Goal: Task Accomplishment & Management: Use online tool/utility

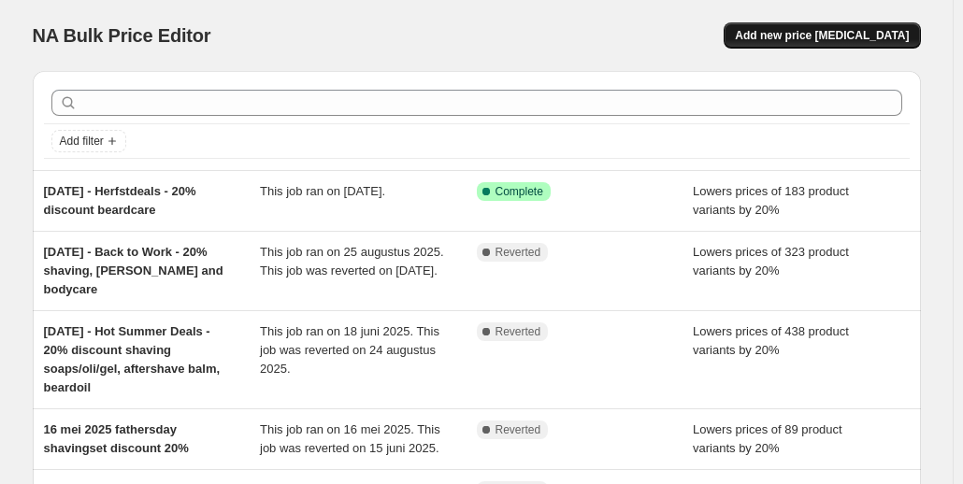
click at [794, 36] on span "Add new price [MEDICAL_DATA]" at bounding box center [822, 35] width 174 height 15
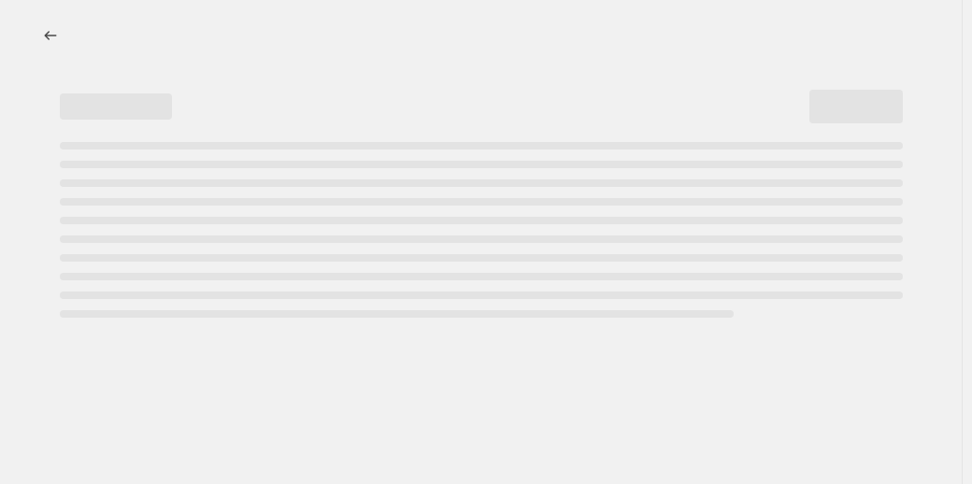
select select "percentage"
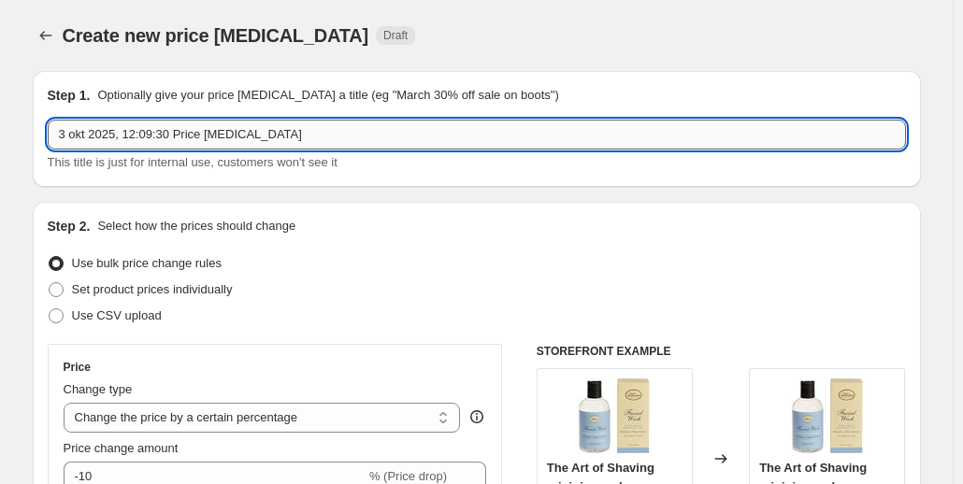
click at [66, 130] on input "3 okt 2025, 12:09:30 Price change job" at bounding box center [477, 135] width 858 height 30
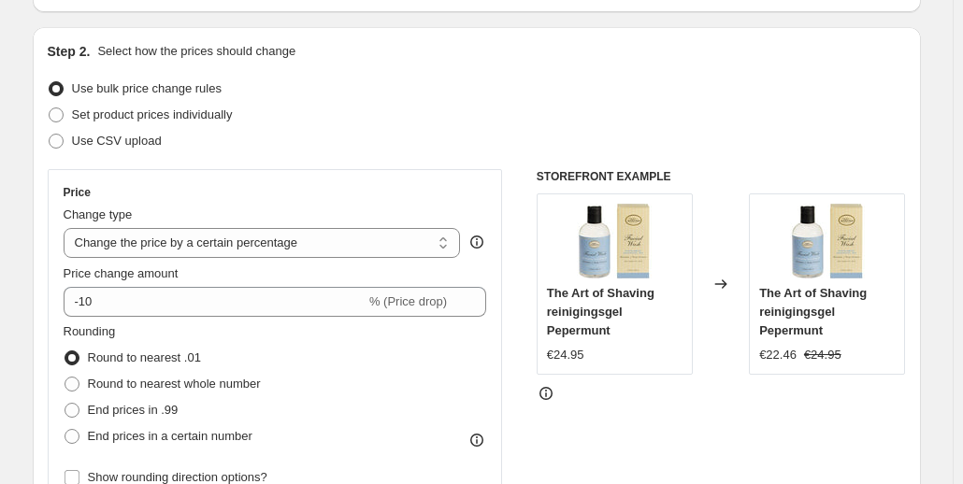
scroll to position [187, 0]
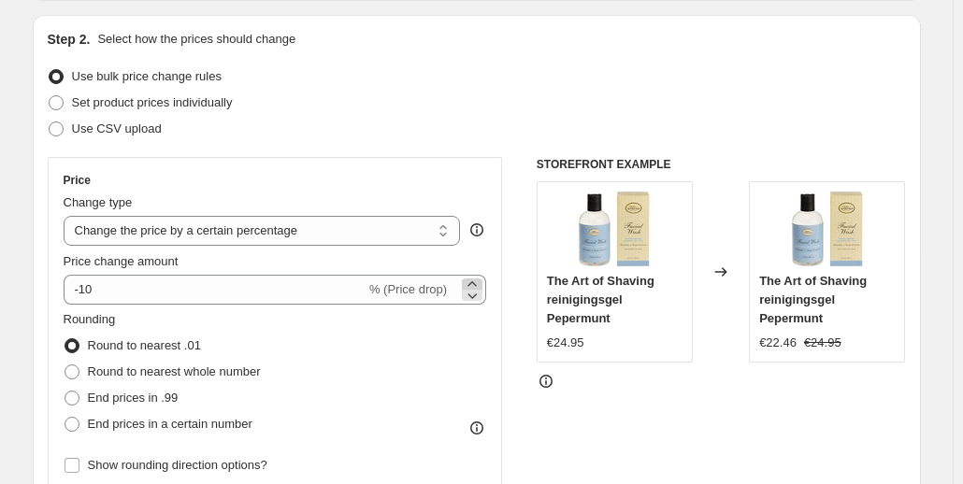
type input "6 okt 2025 HOTDEALS 20% discount dead stock items"
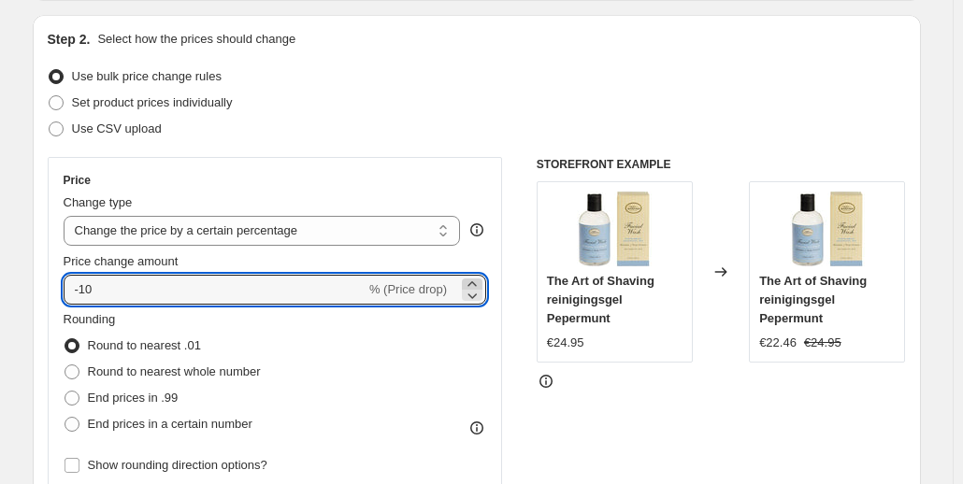
click at [476, 281] on icon at bounding box center [472, 284] width 19 height 19
click at [477, 294] on icon at bounding box center [472, 295] width 19 height 19
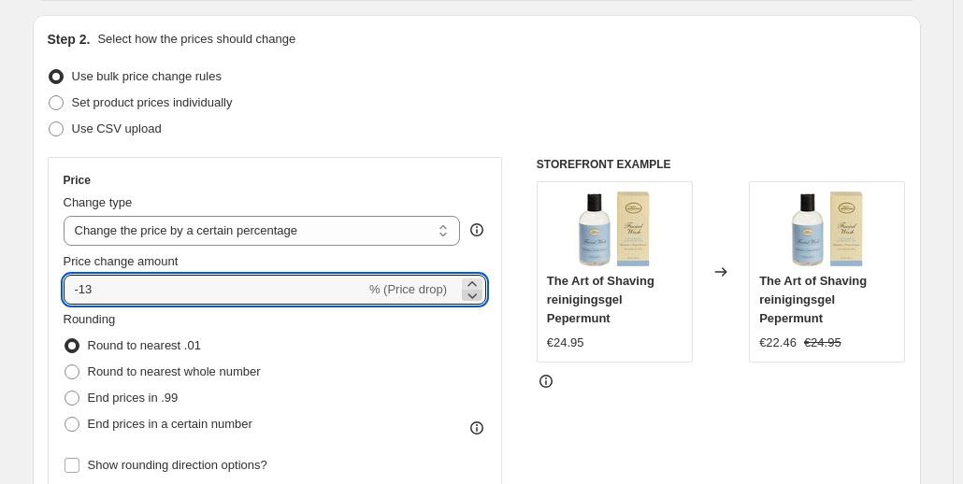
click at [477, 294] on icon at bounding box center [472, 295] width 19 height 19
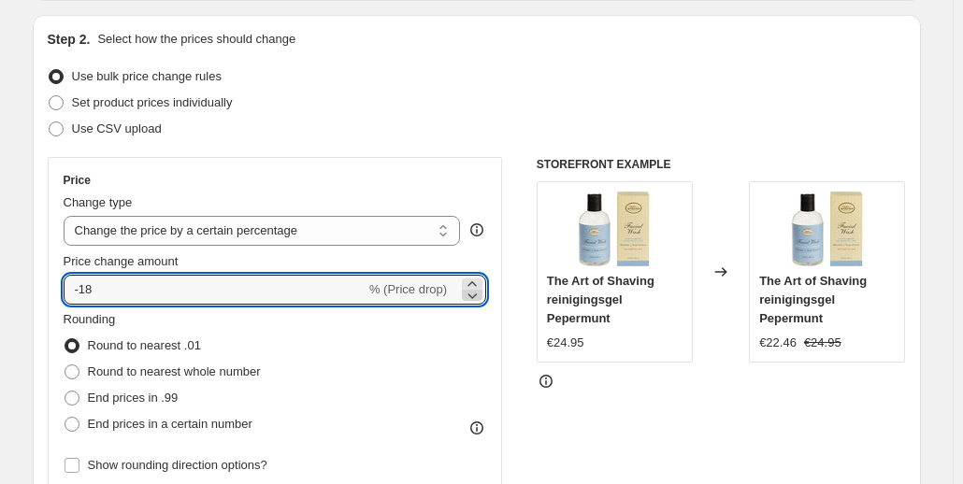
click at [477, 294] on icon at bounding box center [472, 295] width 19 height 19
type input "-20"
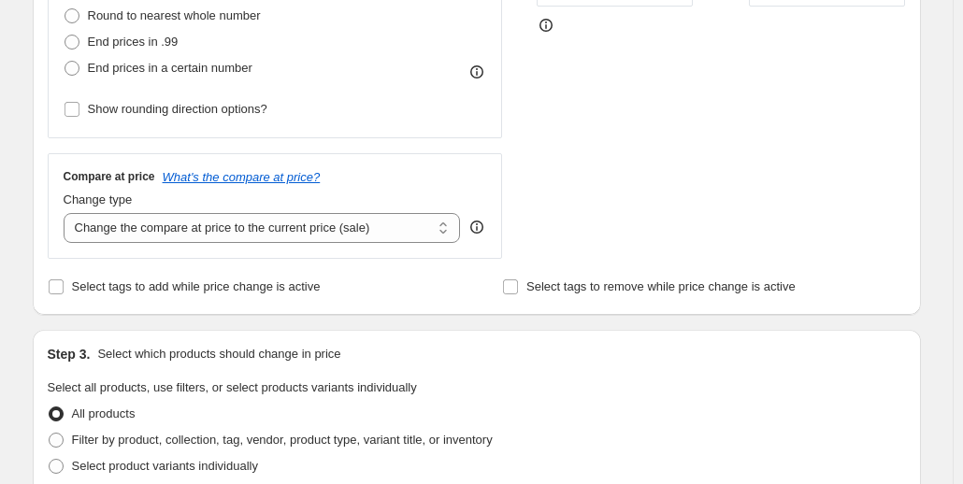
scroll to position [655, 0]
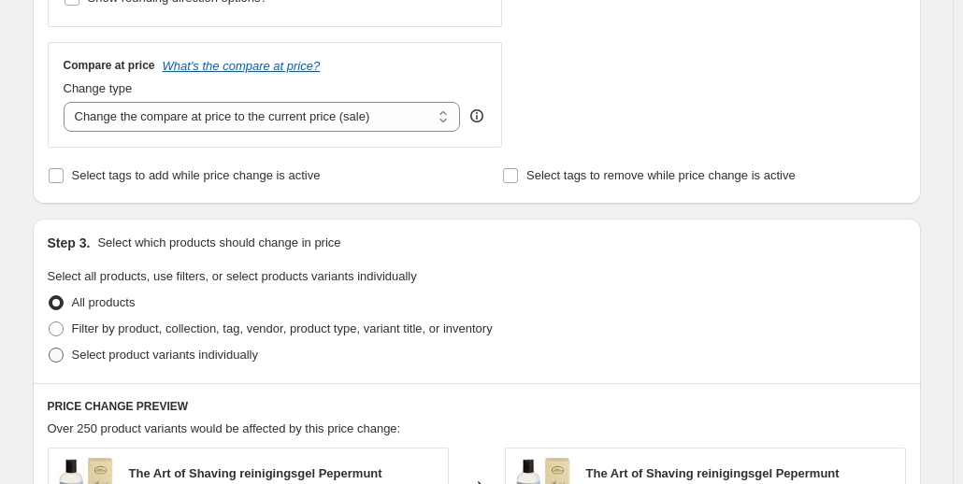
click at [62, 358] on span at bounding box center [56, 355] width 15 height 15
click at [50, 349] on input "Select product variants individually" at bounding box center [49, 348] width 1 height 1
radio input "true"
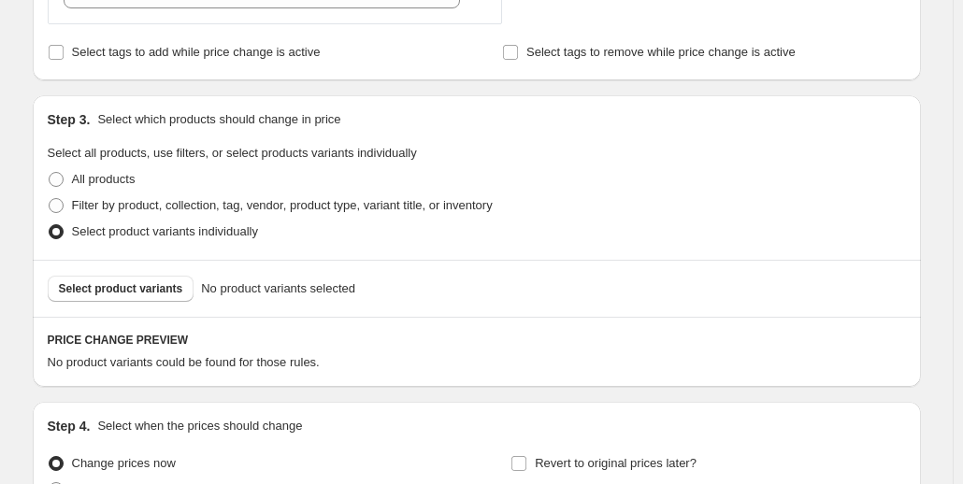
scroll to position [748, 0]
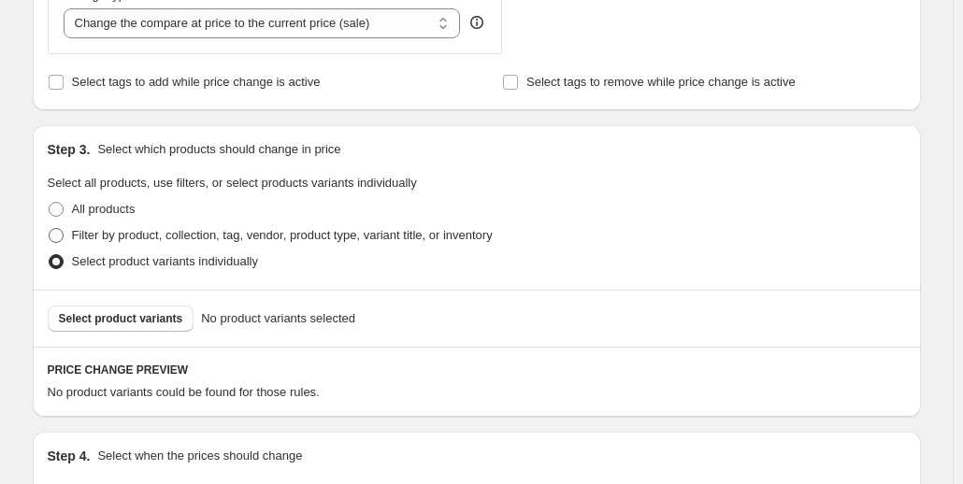
click at [62, 235] on span at bounding box center [56, 235] width 15 height 15
click at [50, 229] on input "Filter by product, collection, tag, vendor, product type, variant title, or inv…" at bounding box center [49, 228] width 1 height 1
radio input "true"
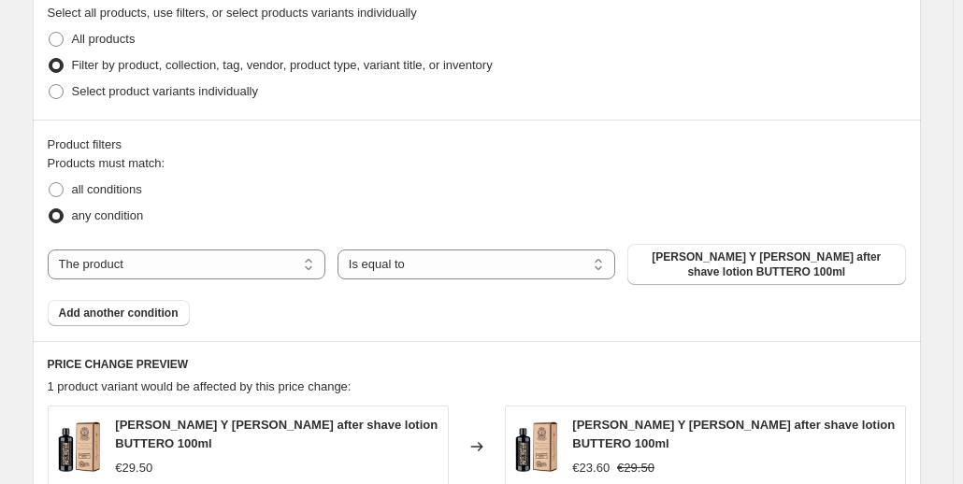
scroll to position [935, 0]
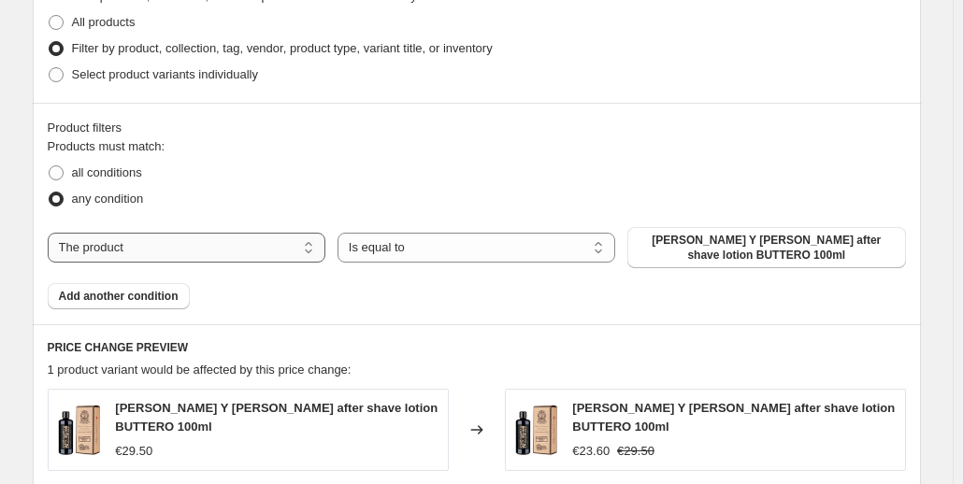
click at [305, 250] on select "The product The product's collection The product's tag The product's vendor The…" at bounding box center [187, 248] width 278 height 30
select select "collection"
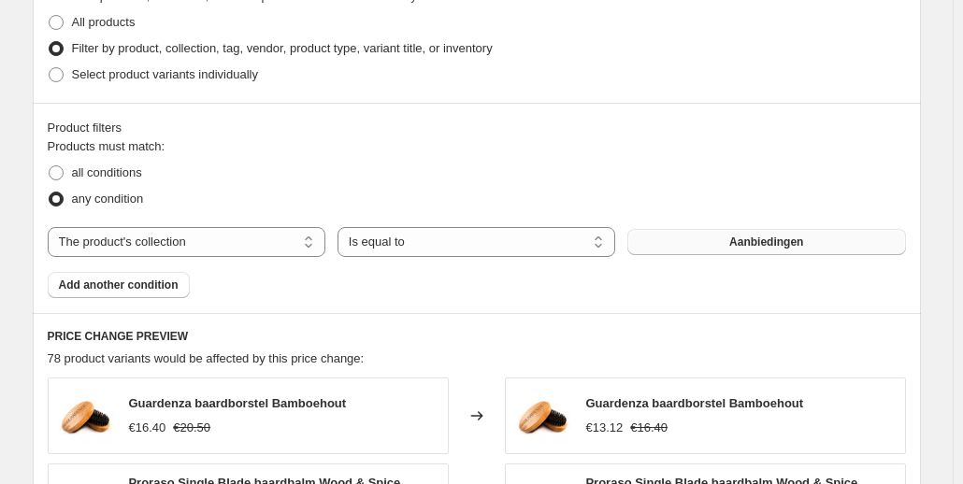
click at [743, 247] on span "Aanbiedingen" at bounding box center [766, 242] width 74 height 15
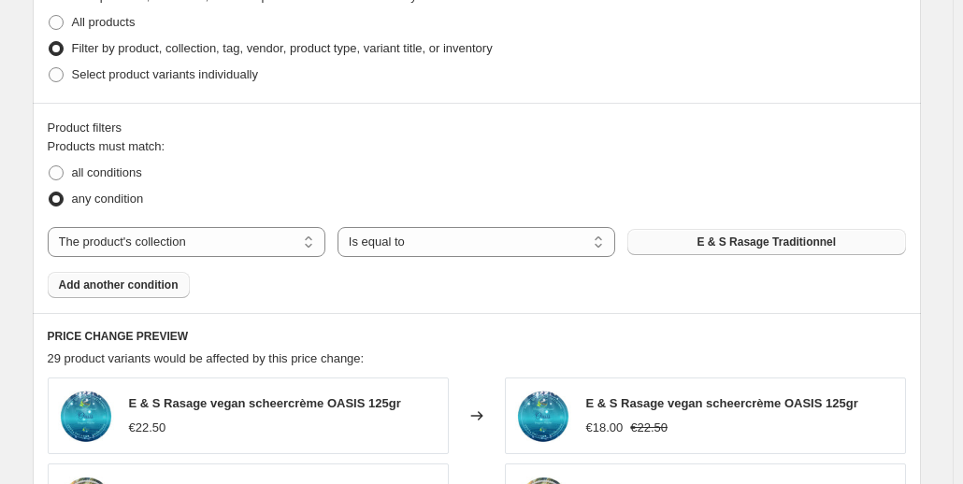
click at [164, 289] on span "Add another condition" at bounding box center [119, 285] width 120 height 15
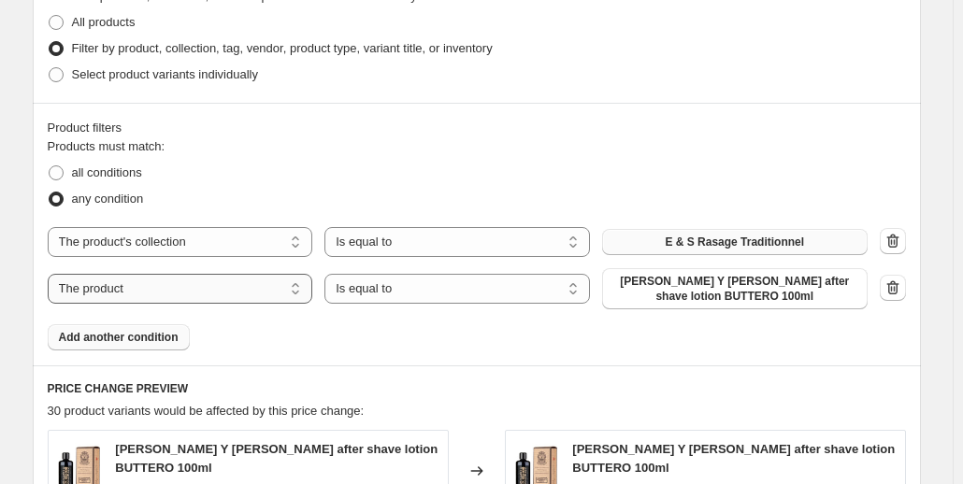
click at [251, 294] on select "The product The product's collection The product's tag The product's vendor The…" at bounding box center [181, 289] width 266 height 30
select select "collection"
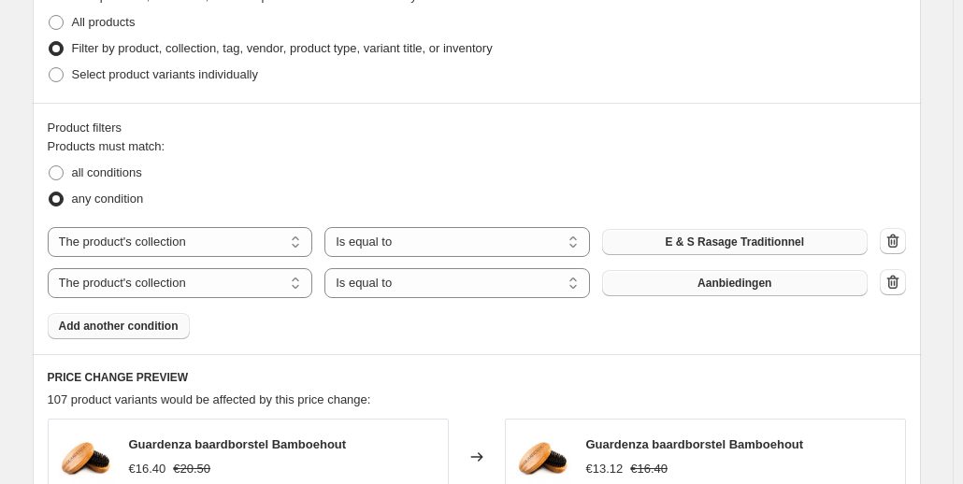
click at [705, 285] on span "Aanbiedingen" at bounding box center [735, 283] width 74 height 15
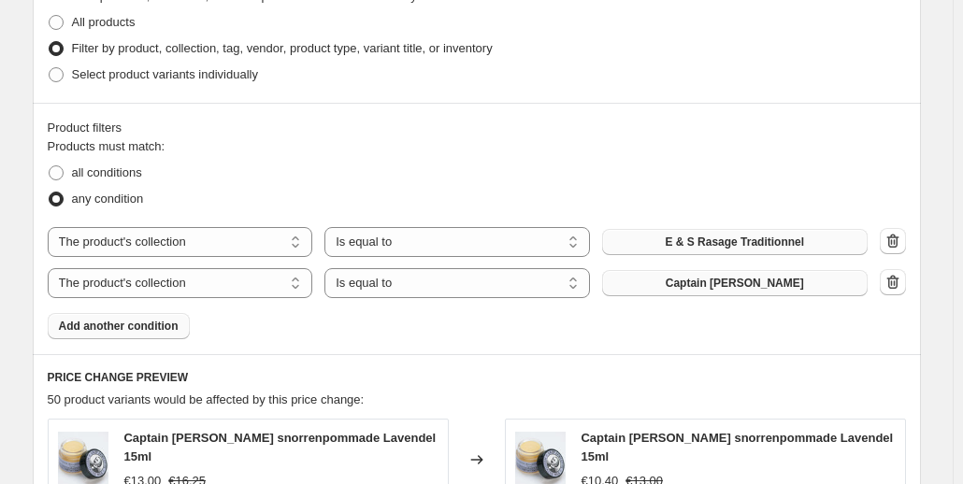
click at [126, 324] on span "Add another condition" at bounding box center [119, 326] width 120 height 15
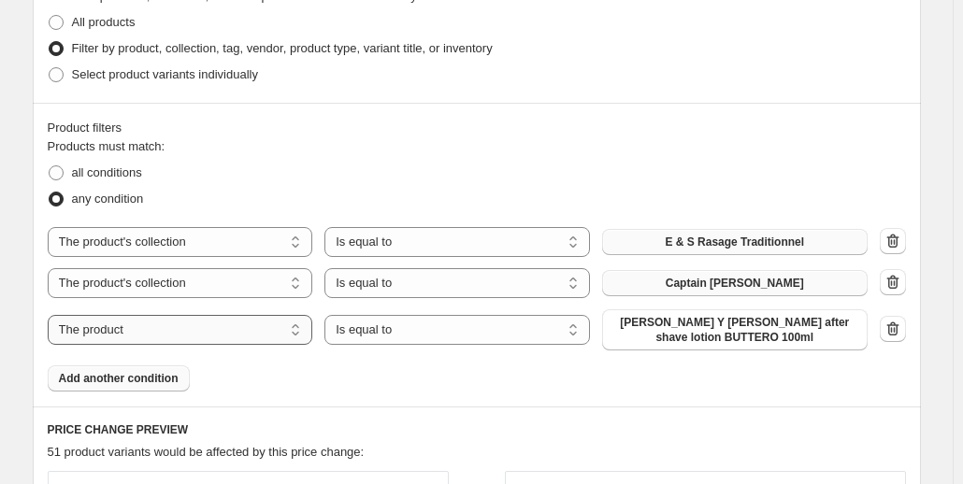
click at [132, 334] on select "The product The product's collection The product's tag The product's vendor The…" at bounding box center [181, 330] width 266 height 30
select select "collection"
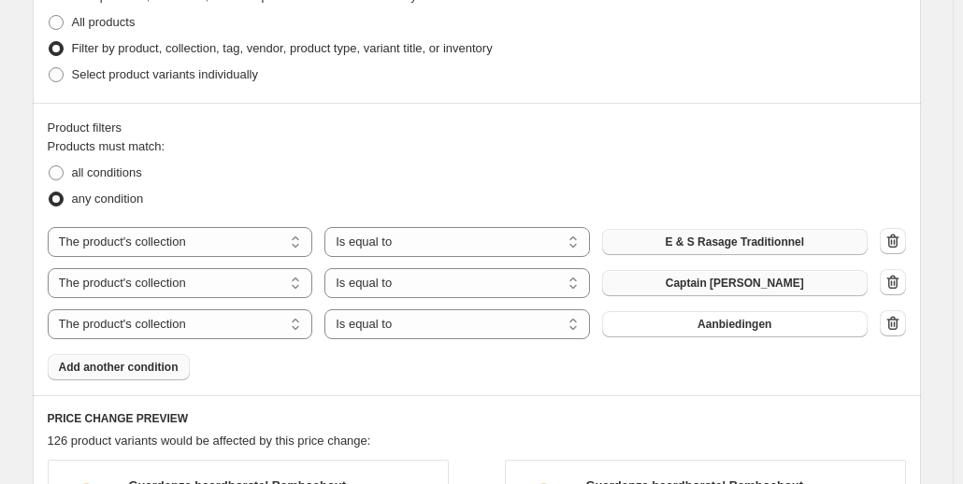
click at [723, 326] on span "Aanbiedingen" at bounding box center [735, 324] width 74 height 15
click at [158, 370] on span "Add another condition" at bounding box center [119, 367] width 120 height 15
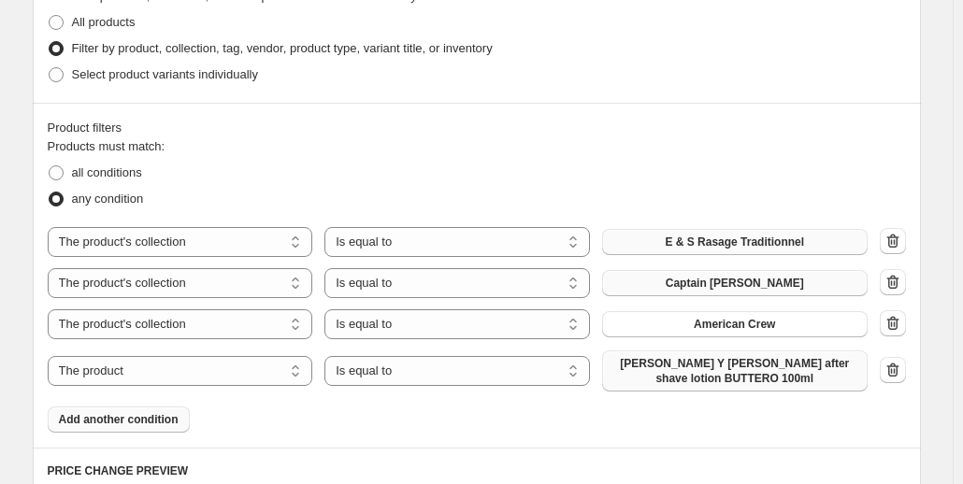
click at [670, 367] on span "Abbate Y La Mantia after shave lotion BUTTERO 100ml" at bounding box center [734, 371] width 243 height 30
click at [122, 420] on span "Add another condition" at bounding box center [119, 419] width 120 height 15
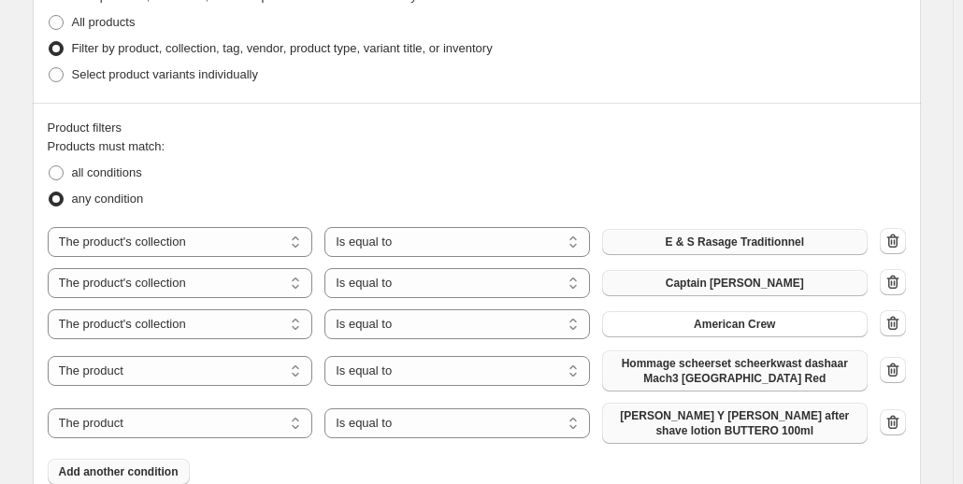
click at [719, 425] on span "Abbate Y La Mantia after shave lotion BUTTERO 100ml" at bounding box center [734, 424] width 243 height 30
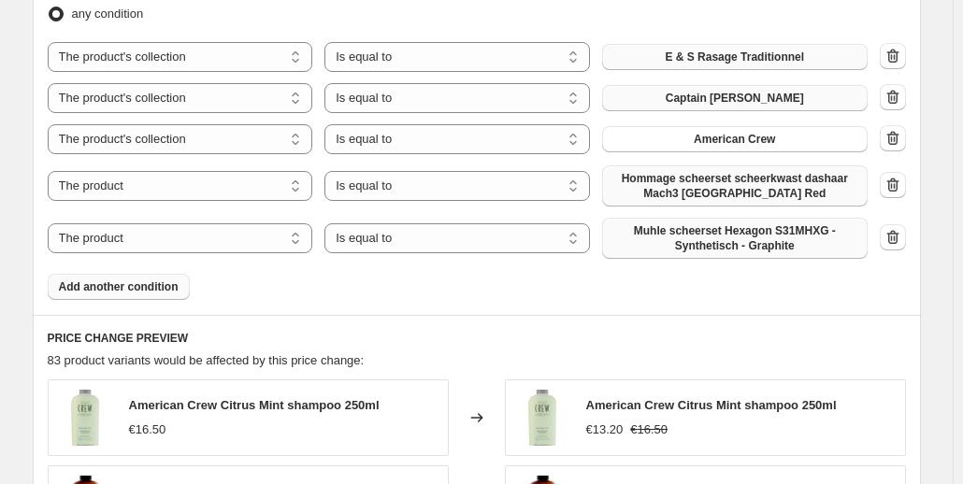
scroll to position [1122, 0]
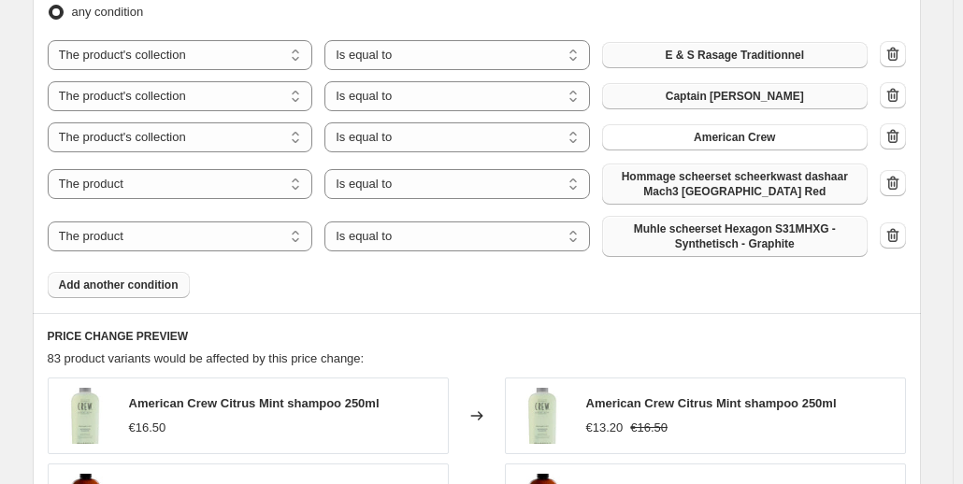
click at [166, 290] on span "Add another condition" at bounding box center [119, 285] width 120 height 15
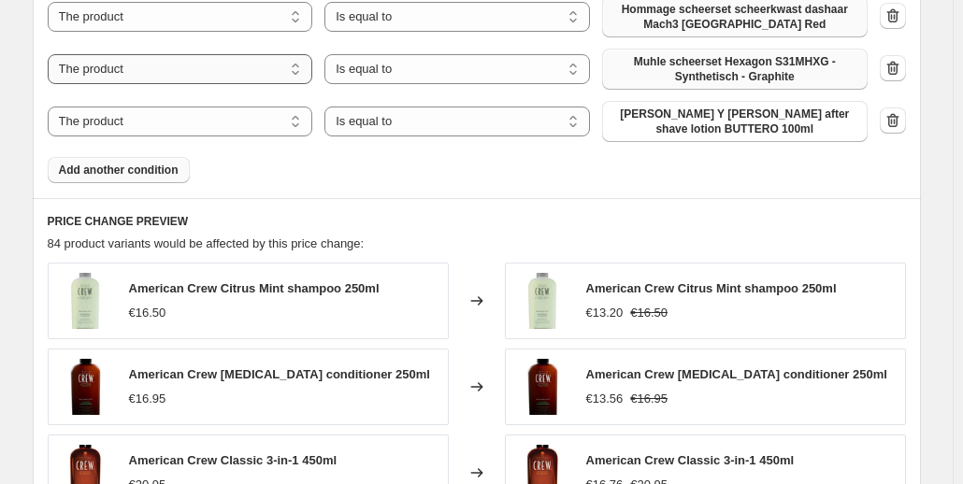
scroll to position [1309, 0]
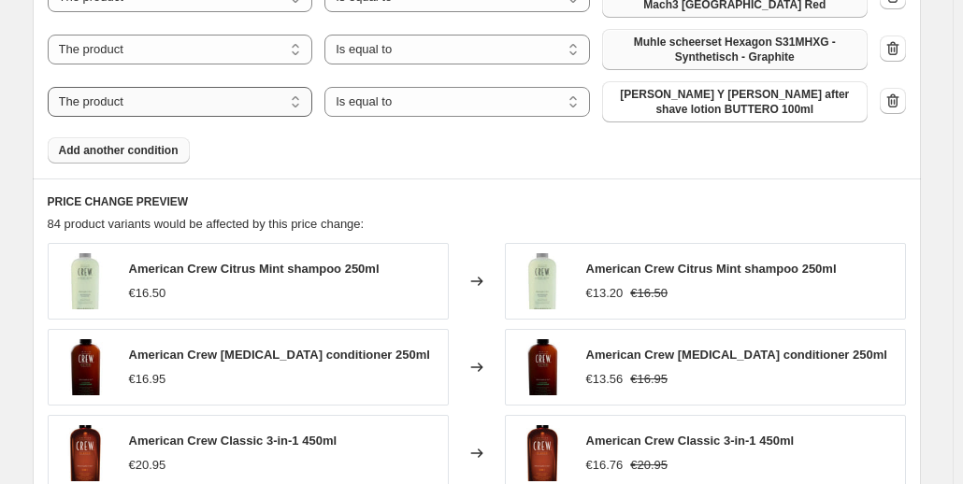
click at [286, 106] on select "The product The product's collection The product's tag The product's vendor The…" at bounding box center [181, 102] width 266 height 30
select select "product_type"
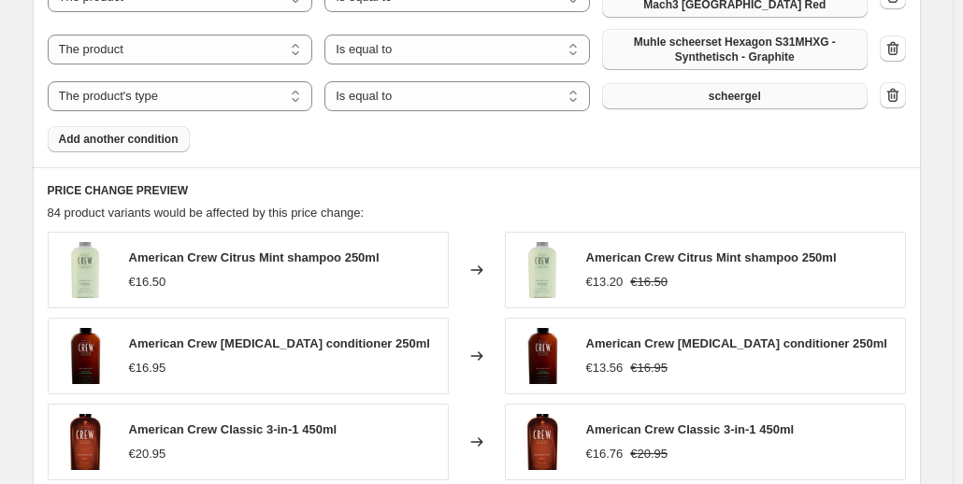
click at [770, 97] on button "scheergel" at bounding box center [735, 96] width 266 height 26
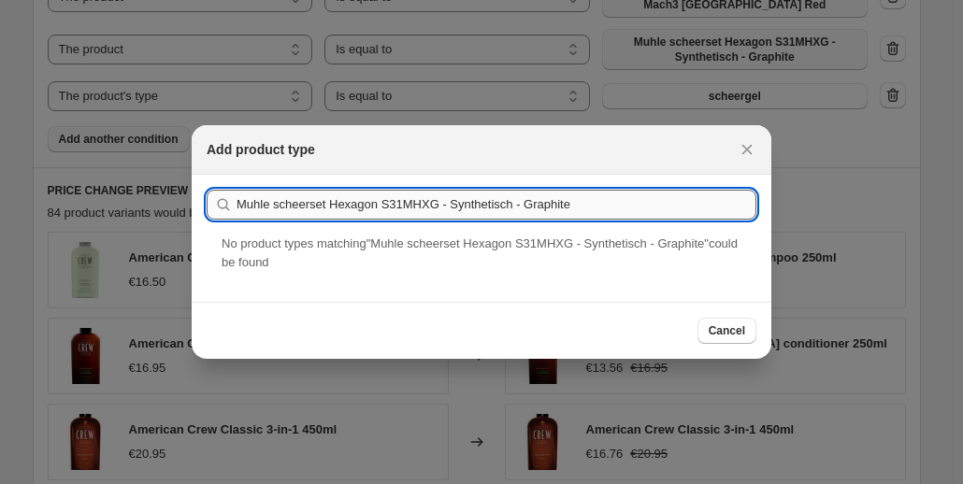
drag, startPoint x: 329, startPoint y: 207, endPoint x: 631, endPoint y: 203, distance: 302.1
click at [631, 203] on input "Muhle scheerset Hexagon S31MHXG - Synthetisch - Graphite" at bounding box center [497, 205] width 520 height 30
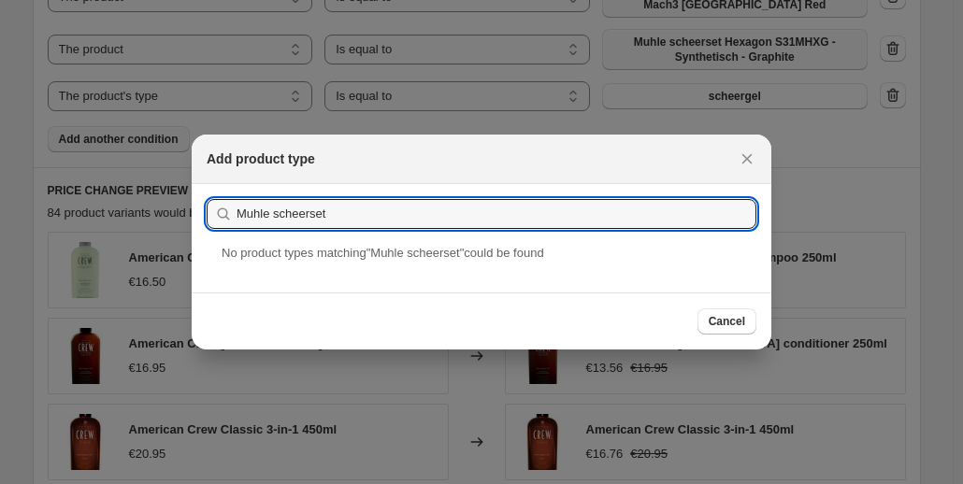
drag, startPoint x: 338, startPoint y: 212, endPoint x: 220, endPoint y: 212, distance: 117.8
click at [220, 212] on div "Muhle scheerset" at bounding box center [482, 214] width 550 height 30
type input "Muhle scheerset"
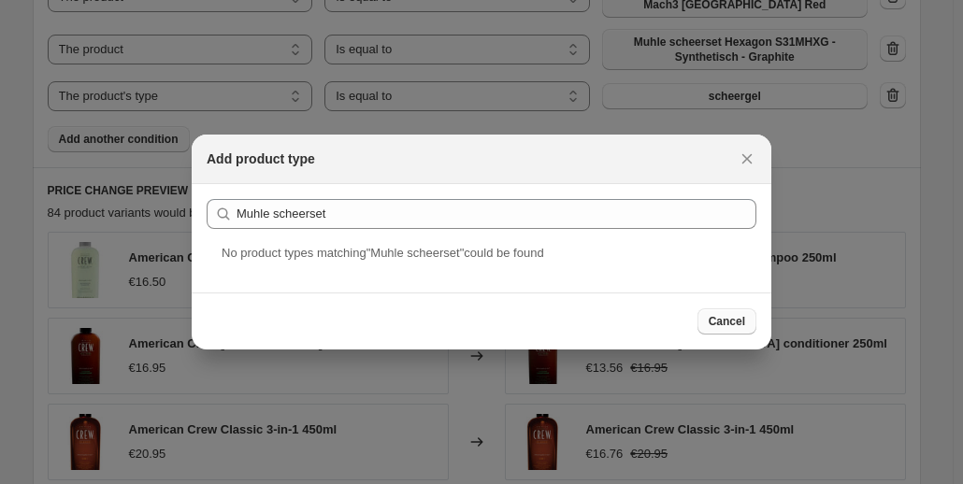
click at [727, 323] on span "Cancel" at bounding box center [727, 321] width 36 height 15
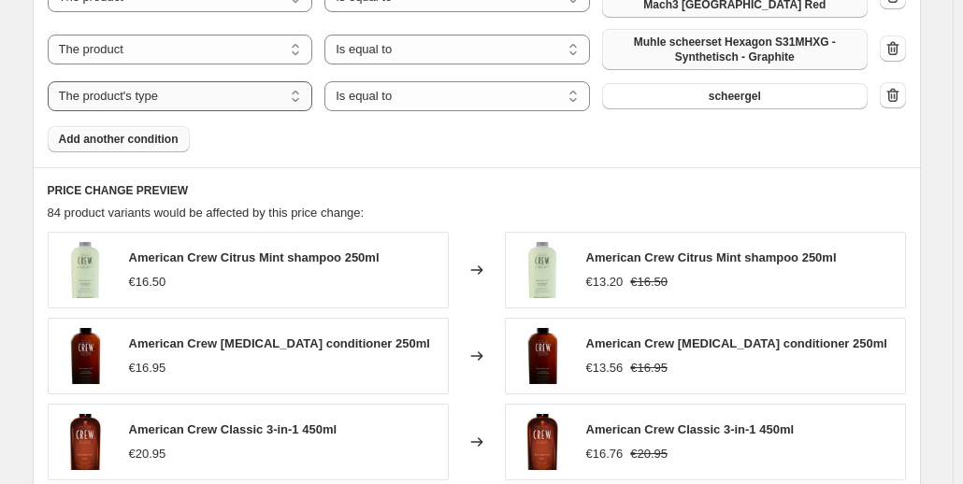
click at [294, 95] on select "The product The product's collection The product's tag The product's vendor The…" at bounding box center [181, 96] width 266 height 30
select select "tag"
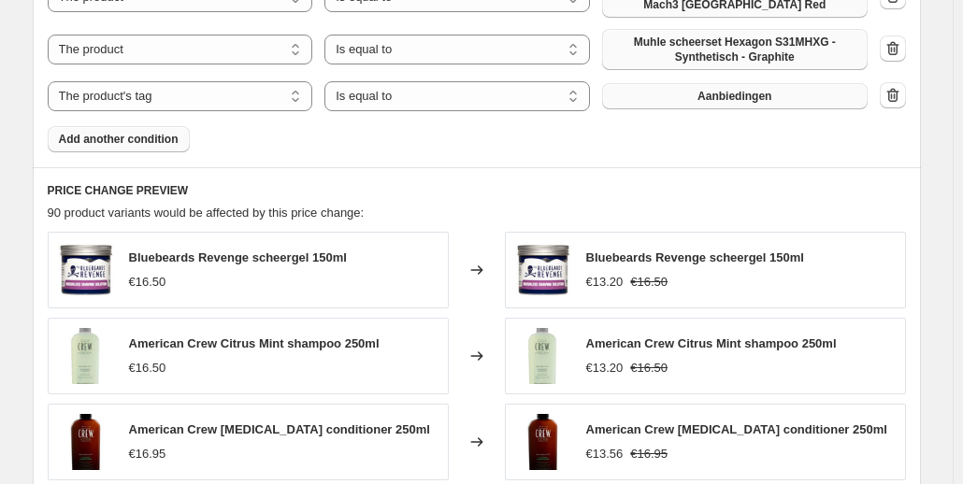
click at [707, 95] on span "Aanbiedingen" at bounding box center [735, 96] width 74 height 15
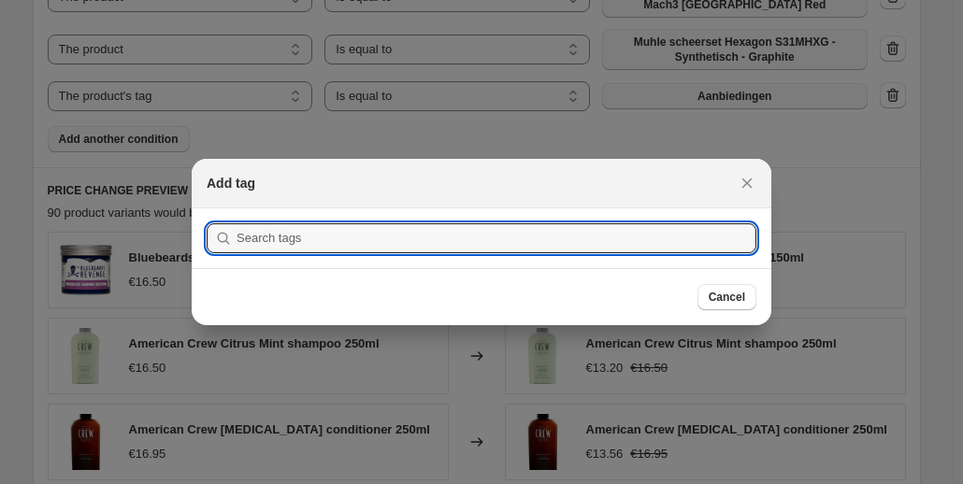
scroll to position [0, 0]
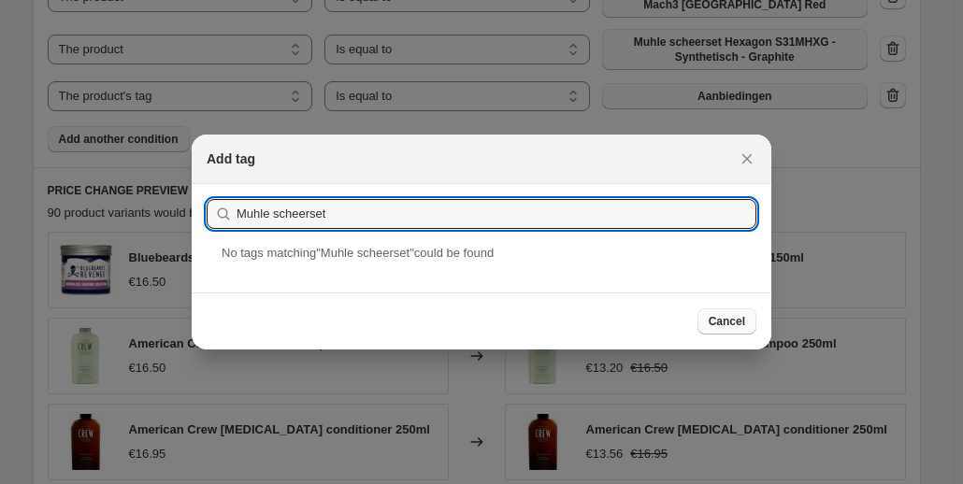
type input "Muhle scheerset"
click at [722, 323] on span "Cancel" at bounding box center [727, 321] width 36 height 15
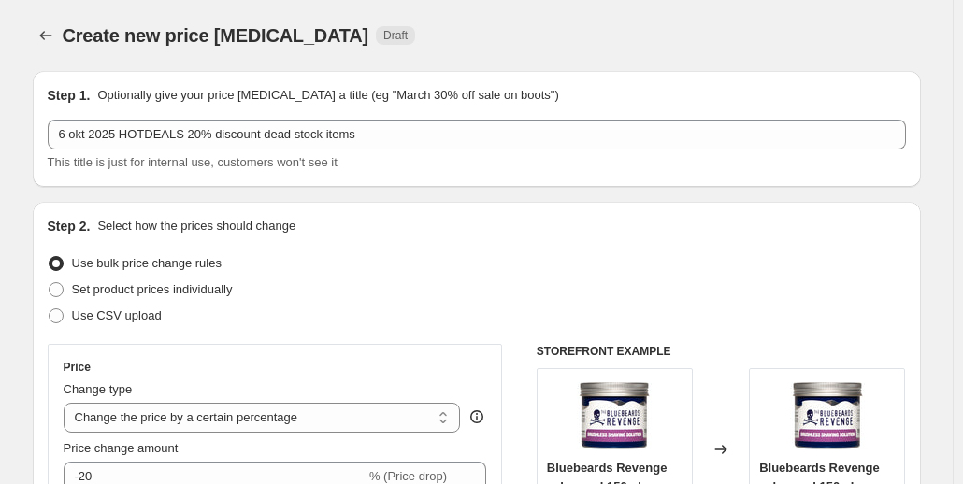
scroll to position [1309, 0]
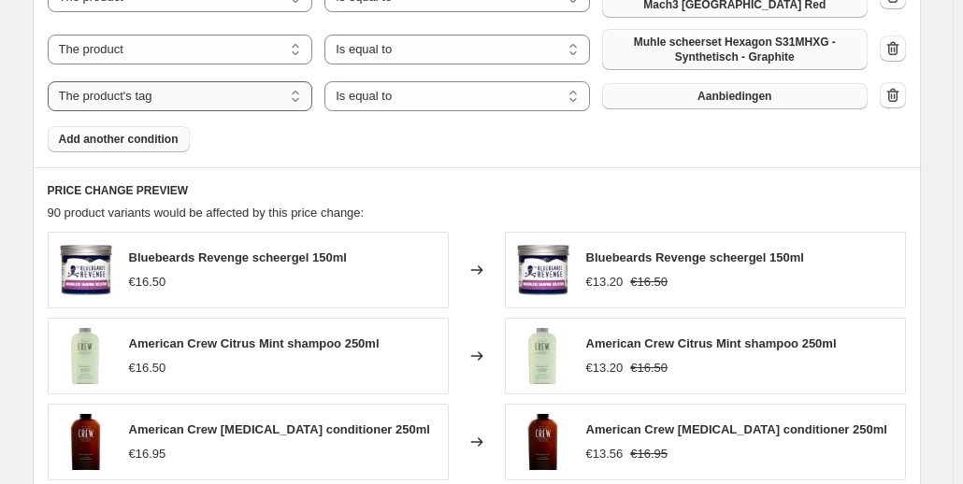
click at [272, 104] on select "The product The product's collection The product's tag The product's vendor The…" at bounding box center [181, 96] width 266 height 30
select select "product"
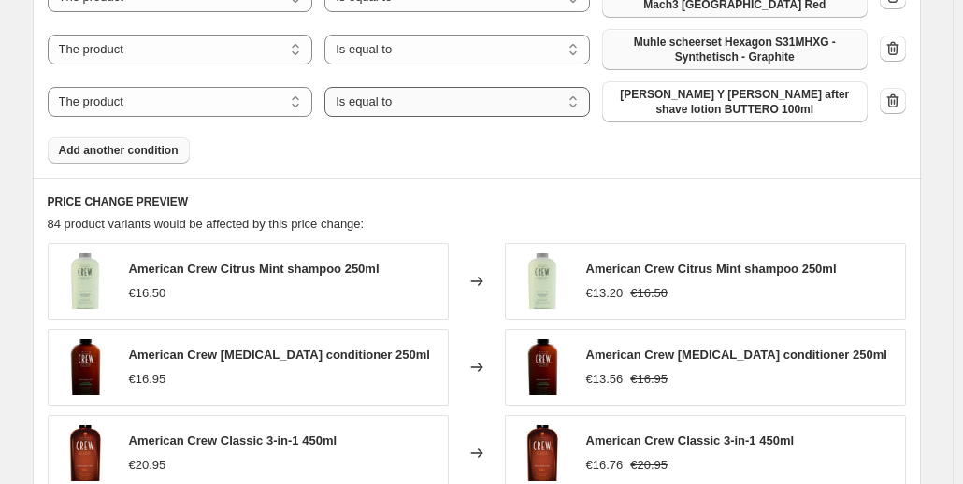
click at [538, 107] on select "Is equal to Is not equal to" at bounding box center [457, 102] width 266 height 30
click at [725, 99] on span "Abbate Y La Mantia after shave lotion BUTTERO 100ml" at bounding box center [734, 102] width 243 height 30
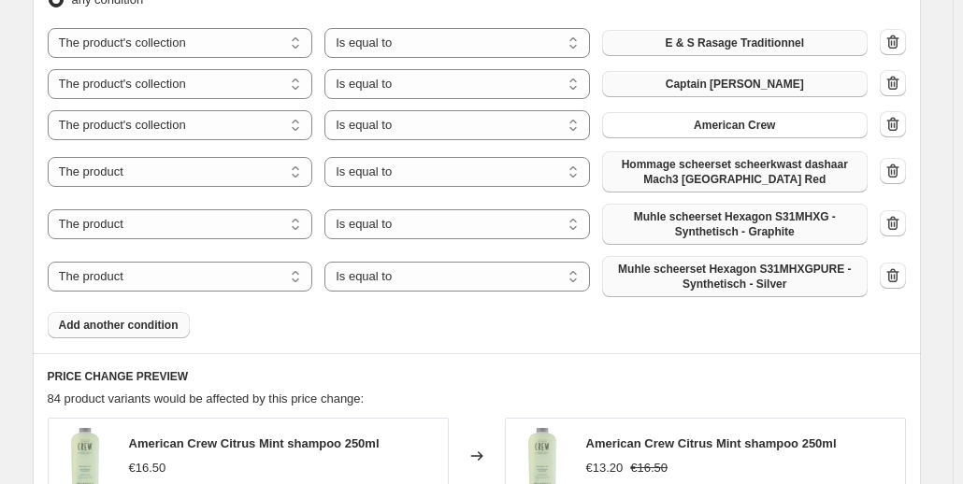
scroll to position [1216, 0]
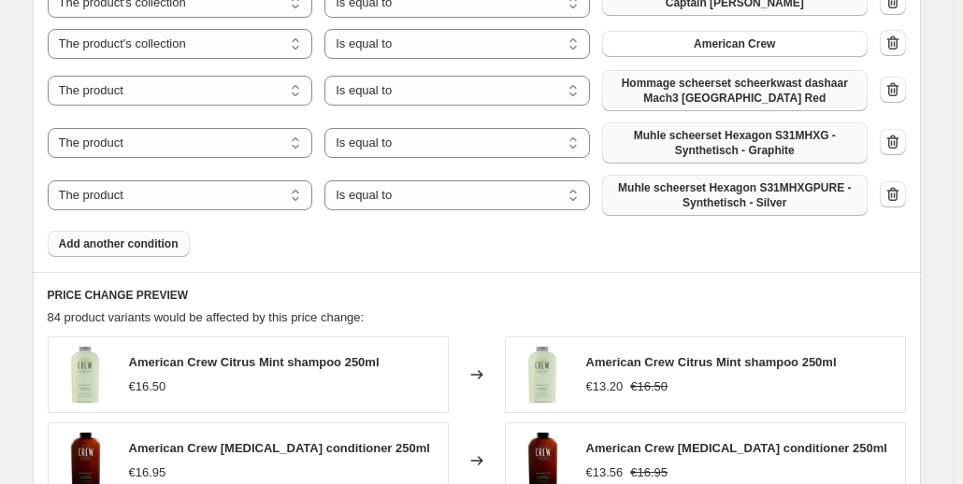
click at [139, 248] on span "Add another condition" at bounding box center [119, 244] width 120 height 15
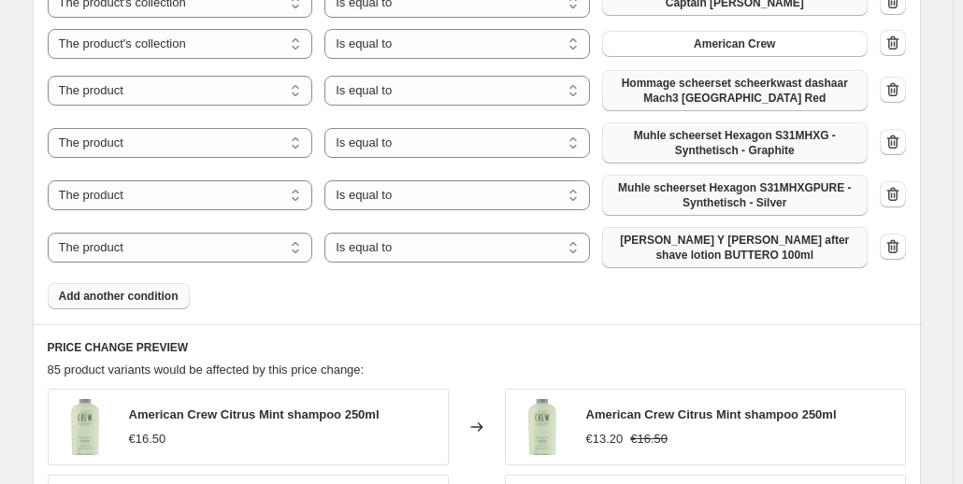
click at [714, 249] on span "Abbate Y La Mantia after shave lotion BUTTERO 100ml" at bounding box center [734, 248] width 243 height 30
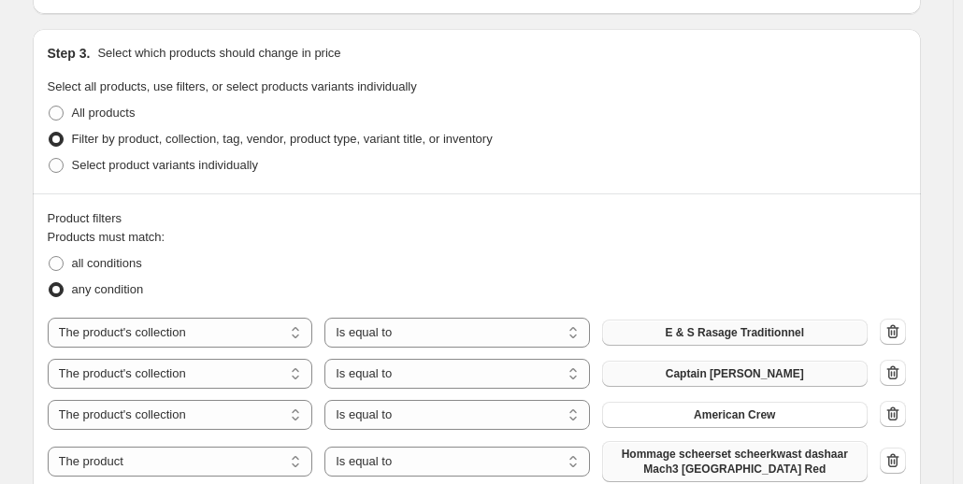
scroll to position [842, 0]
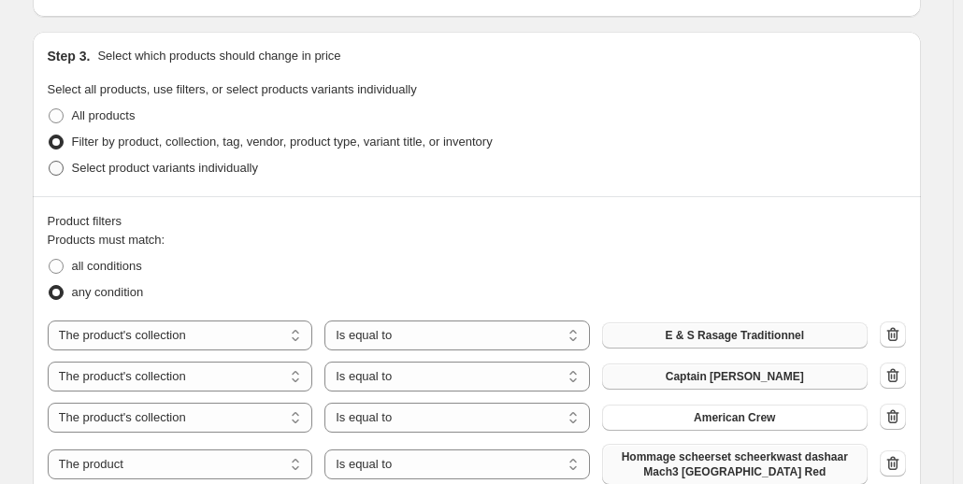
click at [60, 172] on span at bounding box center [56, 168] width 15 height 15
click at [50, 162] on input "Select product variants individually" at bounding box center [49, 161] width 1 height 1
radio input "true"
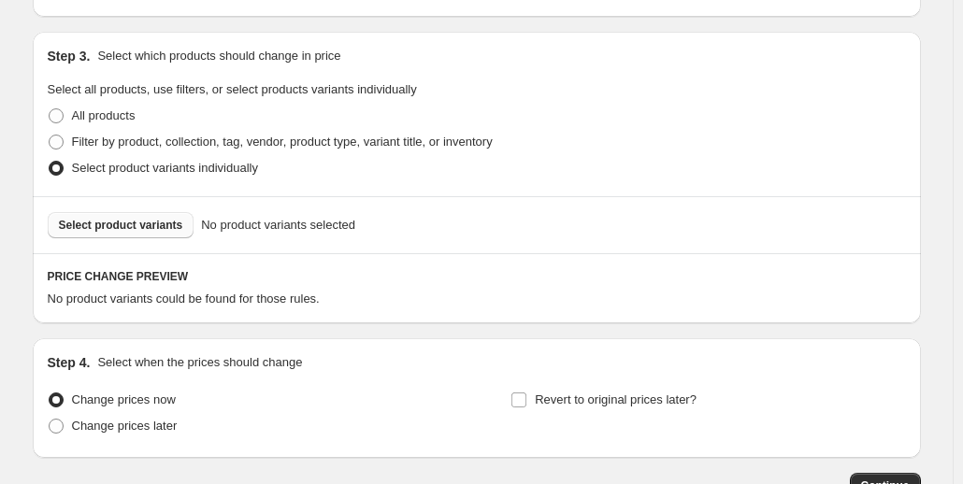
click at [147, 225] on span "Select product variants" at bounding box center [121, 225] width 124 height 15
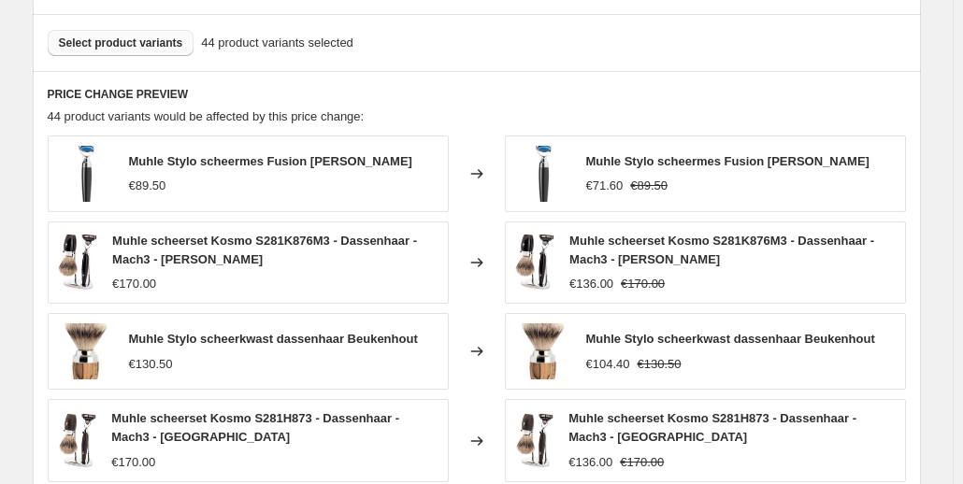
scroll to position [1029, 0]
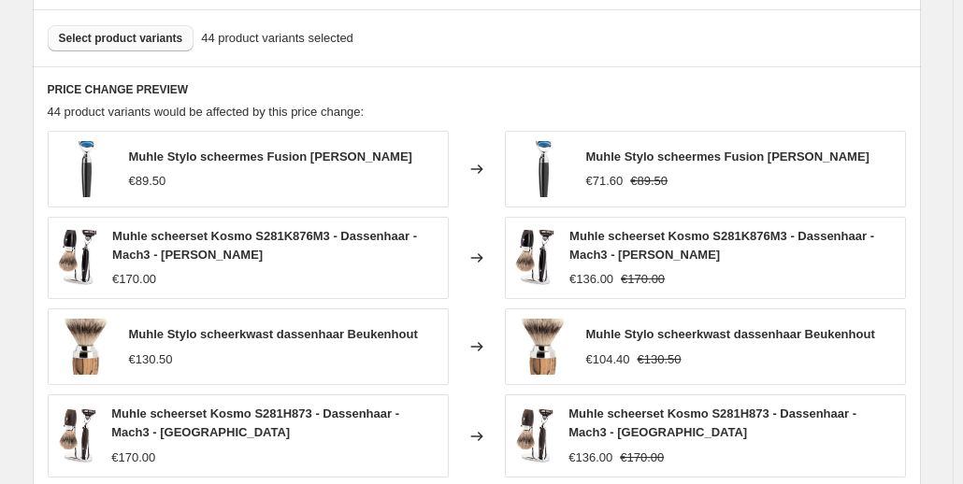
click at [137, 37] on span "Select product variants" at bounding box center [121, 38] width 124 height 15
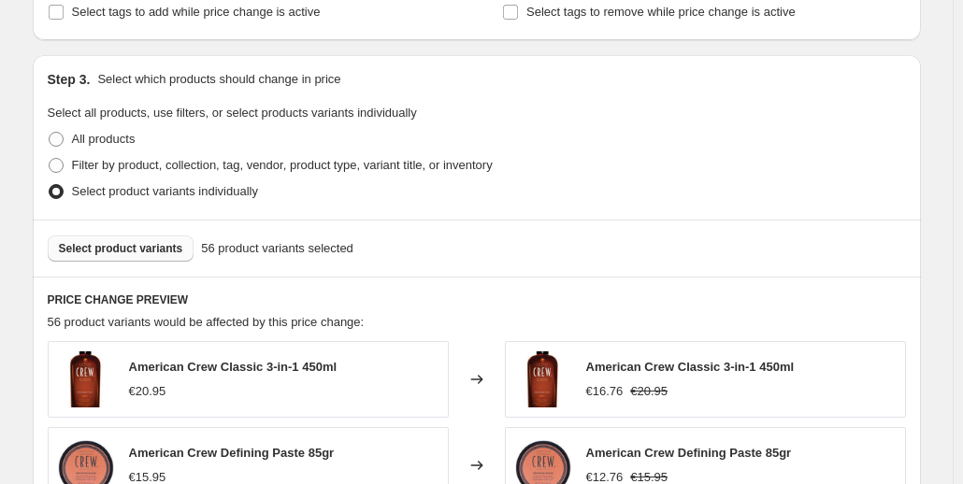
scroll to position [842, 0]
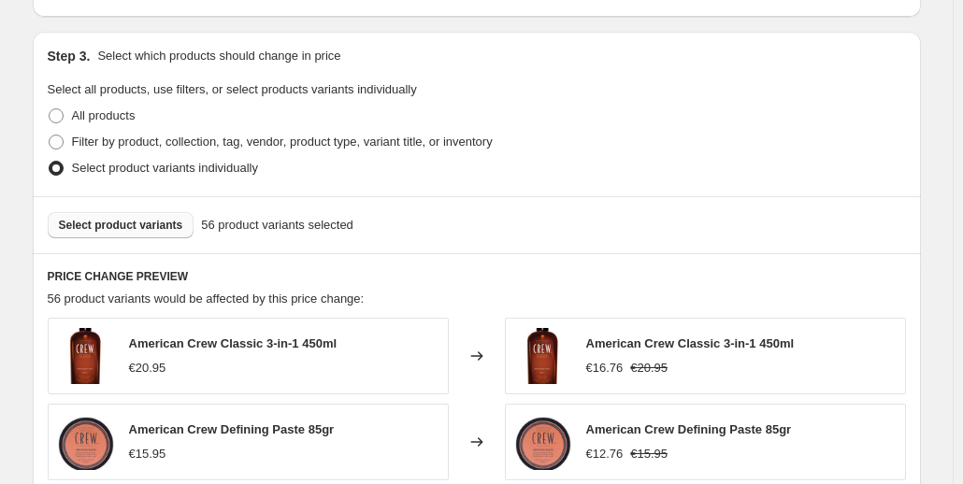
click at [145, 230] on span "Select product variants" at bounding box center [121, 225] width 124 height 15
click at [127, 226] on span "Select product variants" at bounding box center [121, 225] width 124 height 15
click at [143, 223] on span "Select product variants" at bounding box center [121, 225] width 124 height 15
click at [137, 217] on button "Select product variants" at bounding box center [121, 225] width 147 height 26
click at [140, 238] on button "Select product variants" at bounding box center [121, 225] width 147 height 26
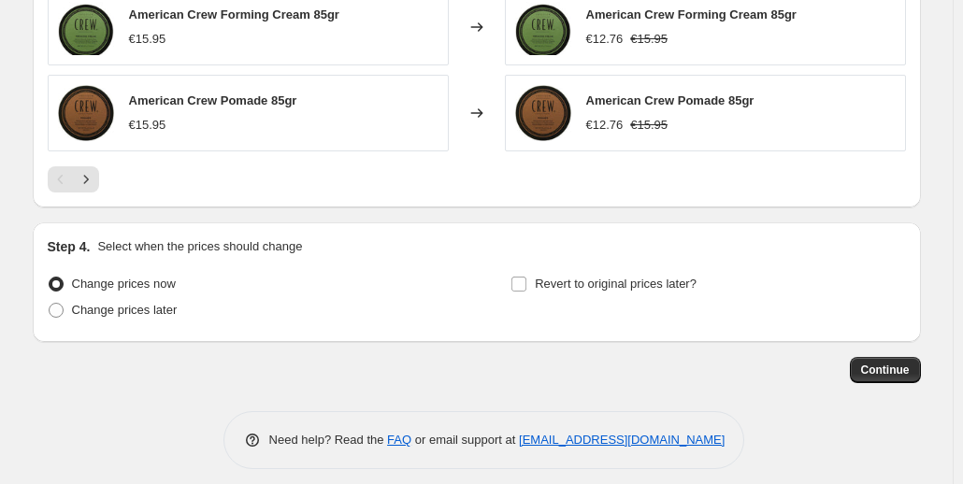
scroll to position [1443, 0]
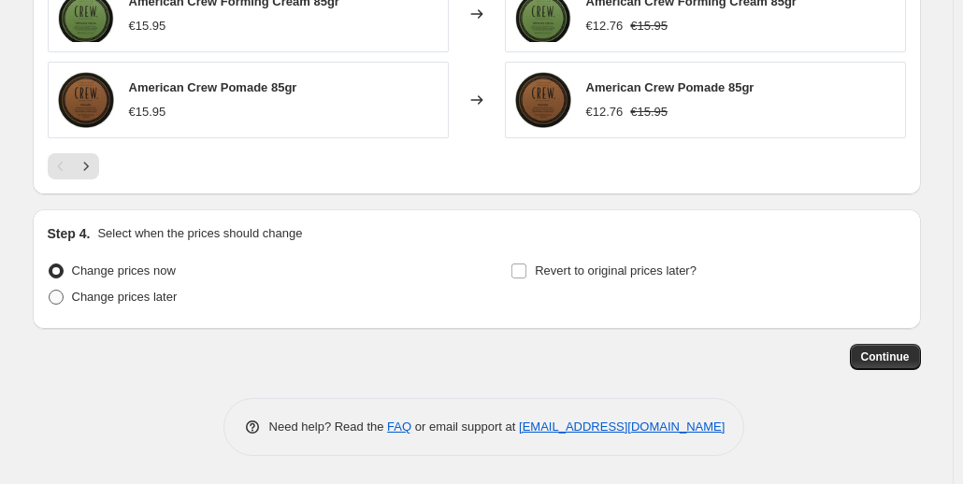
click at [100, 295] on span "Change prices later" at bounding box center [125, 297] width 106 height 14
click at [50, 291] on input "Change prices later" at bounding box center [49, 290] width 1 height 1
radio input "true"
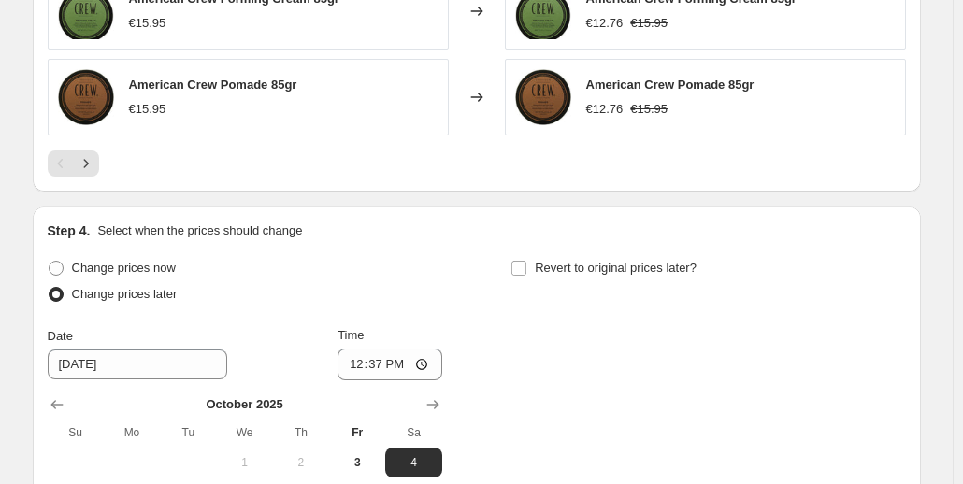
scroll to position [1723, 0]
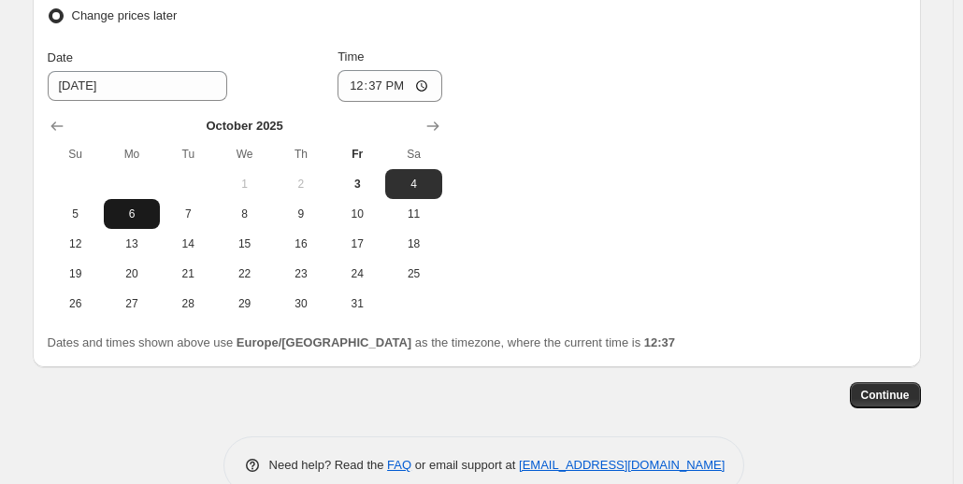
click at [131, 214] on span "6" at bounding box center [131, 214] width 41 height 15
type input "[DATE]"
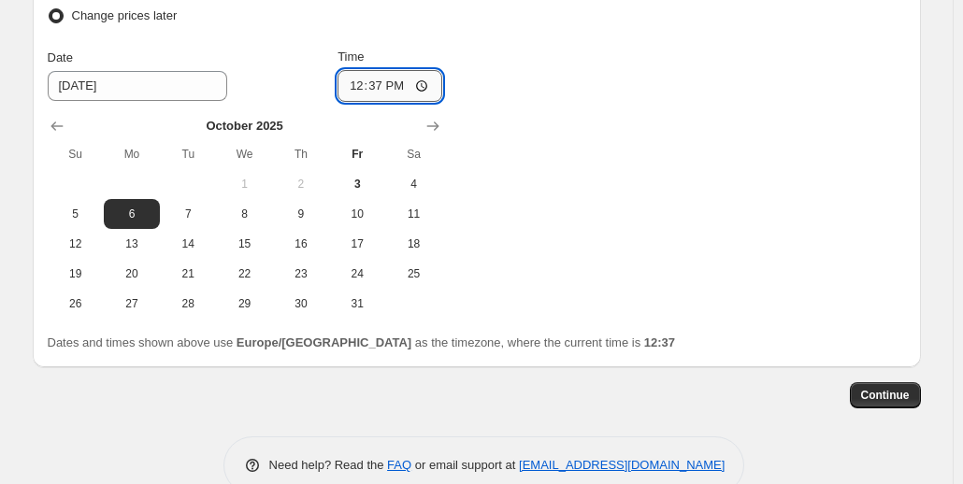
click at [426, 87] on input "12:37" at bounding box center [390, 86] width 105 height 32
type input "00:01"
click at [747, 310] on div "Change prices now Change prices later Date 10/6/2025 Time 00:01 October 2025 Su…" at bounding box center [477, 148] width 858 height 342
click at [874, 400] on span "Continue" at bounding box center [885, 395] width 49 height 15
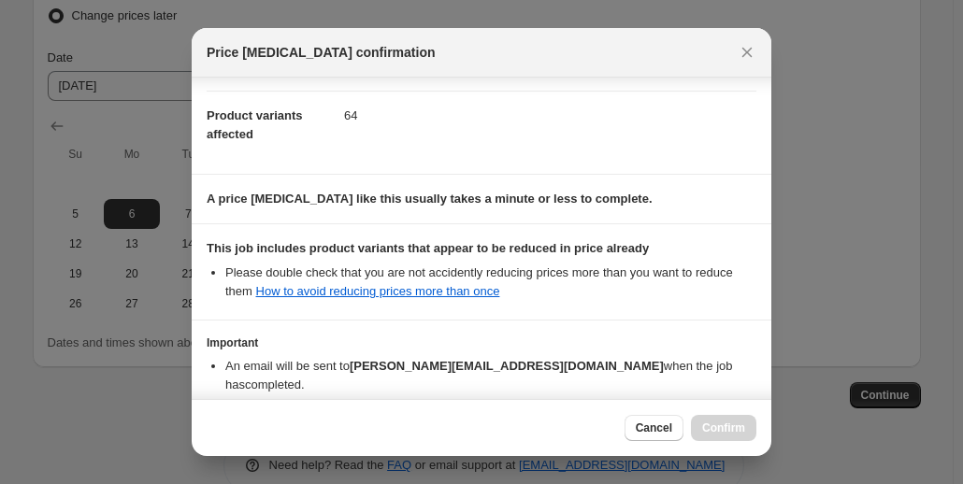
scroll to position [281, 0]
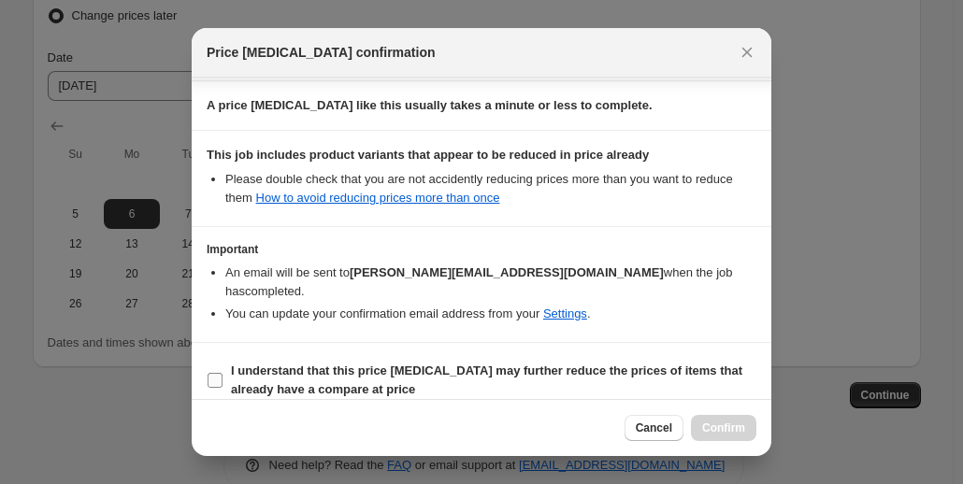
click at [214, 373] on input "I understand that this price change job may further reduce the prices of items …" at bounding box center [215, 380] width 15 height 15
checkbox input "true"
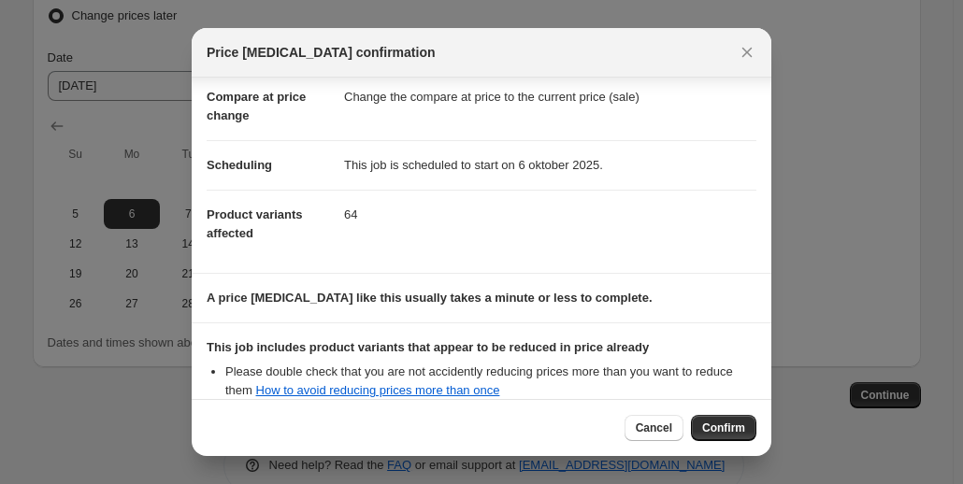
scroll to position [0, 0]
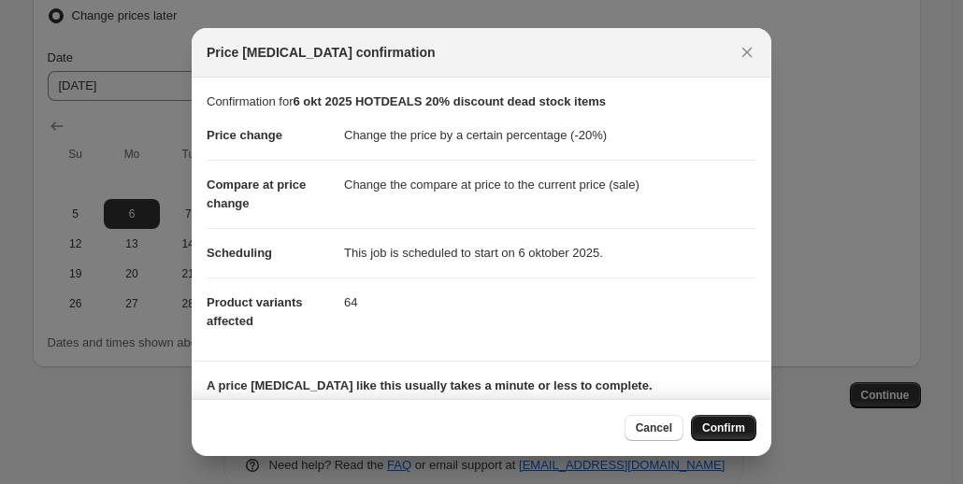
click at [726, 427] on span "Confirm" at bounding box center [723, 428] width 43 height 15
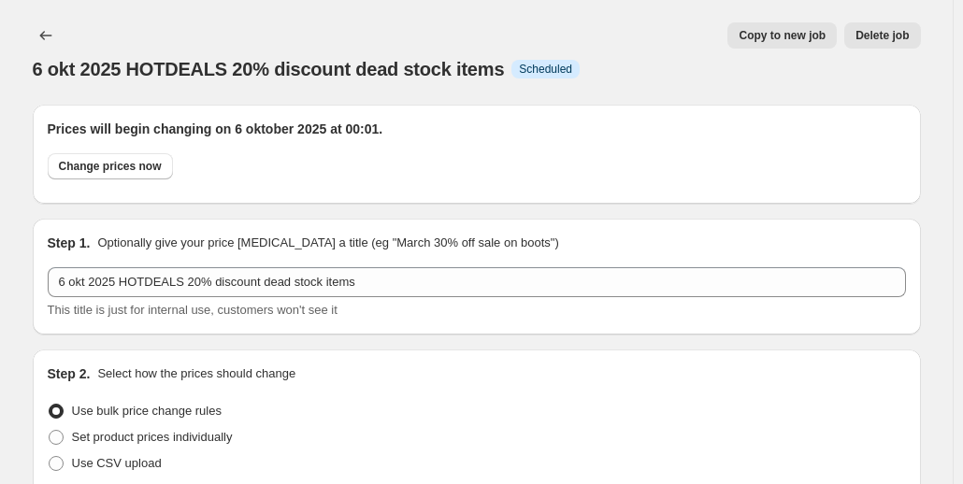
scroll to position [1723, 0]
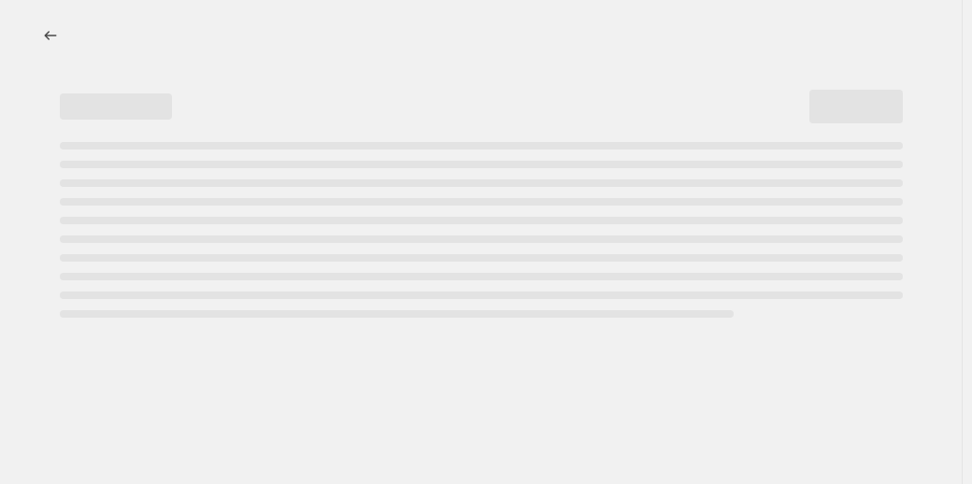
select select "percentage"
